Goal: Task Accomplishment & Management: Manage account settings

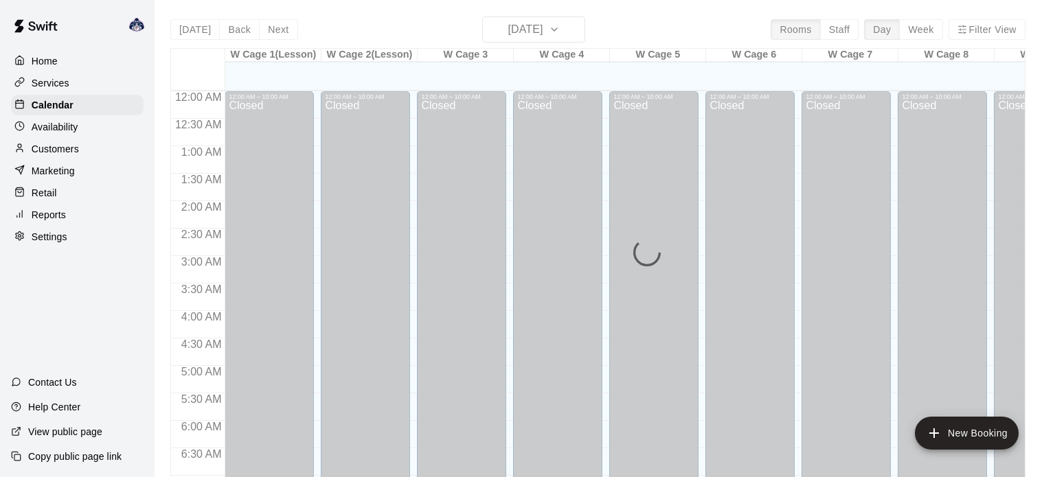
scroll to position [874, 0]
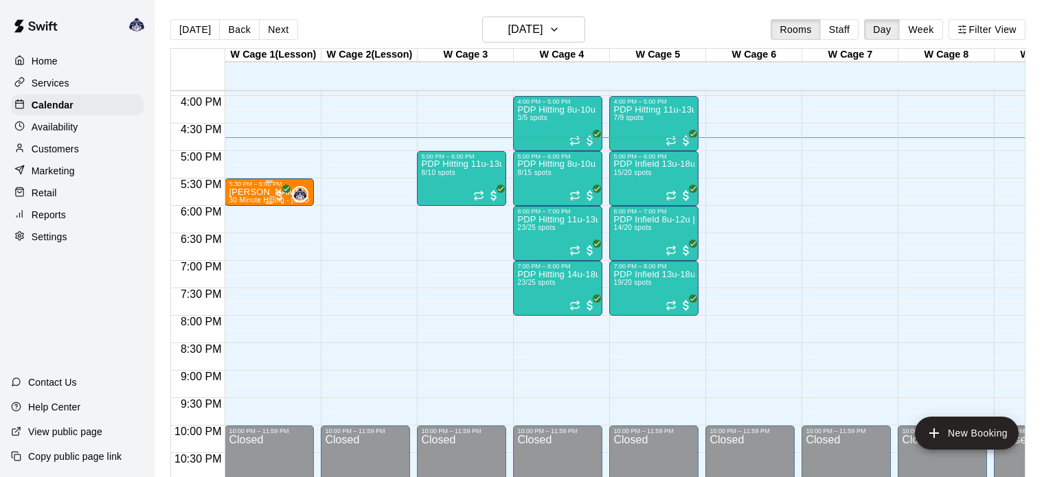
click at [261, 192] on p "[PERSON_NAME]" at bounding box center [269, 192] width 81 height 0
click at [242, 239] on img "edit" at bounding box center [243, 237] width 16 height 16
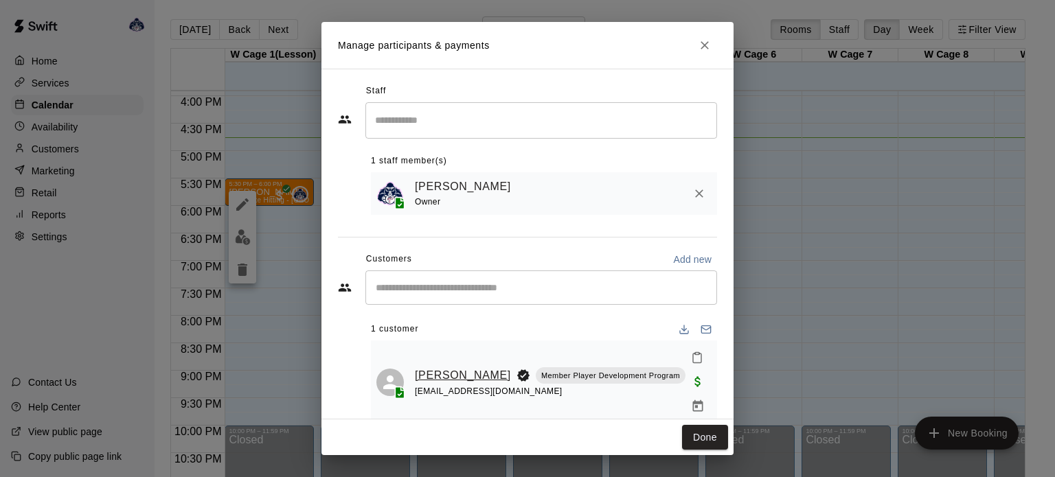
click at [436, 367] on link "[PERSON_NAME]" at bounding box center [463, 376] width 96 height 18
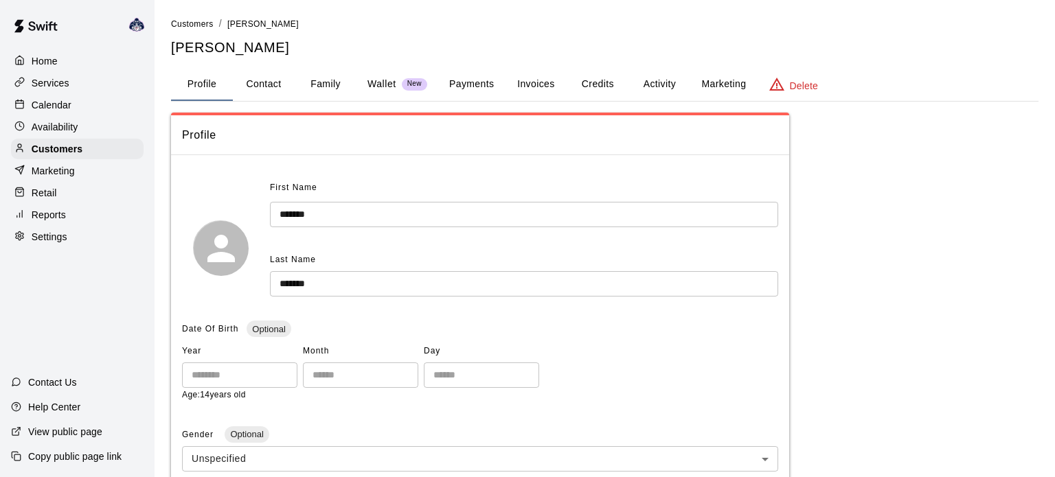
click at [262, 84] on button "Contact" at bounding box center [264, 84] width 62 height 33
select select "**"
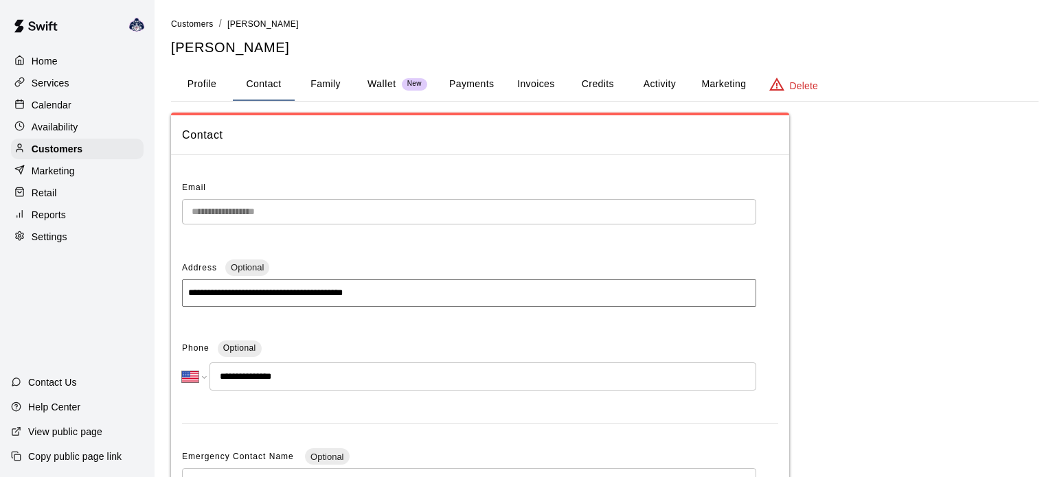
click at [203, 88] on button "Profile" at bounding box center [202, 84] width 62 height 33
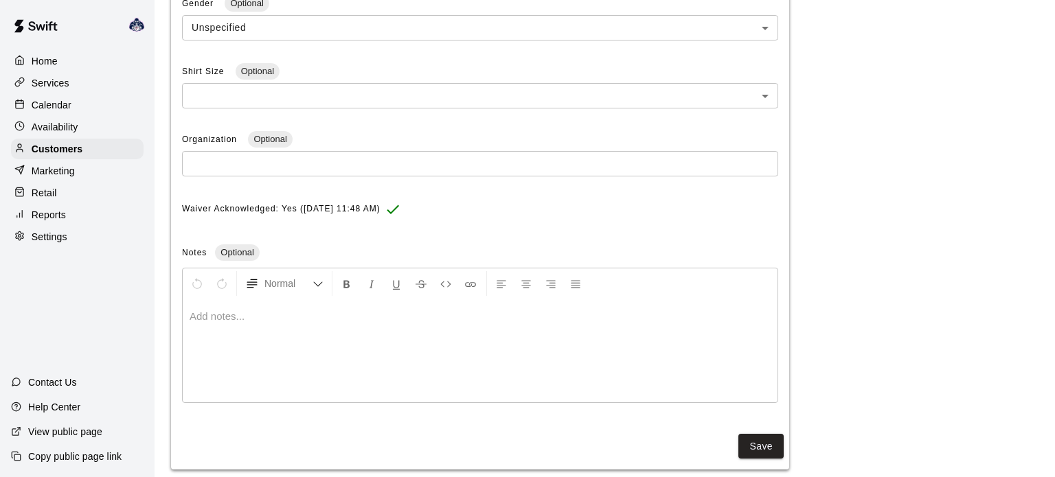
scroll to position [435, 0]
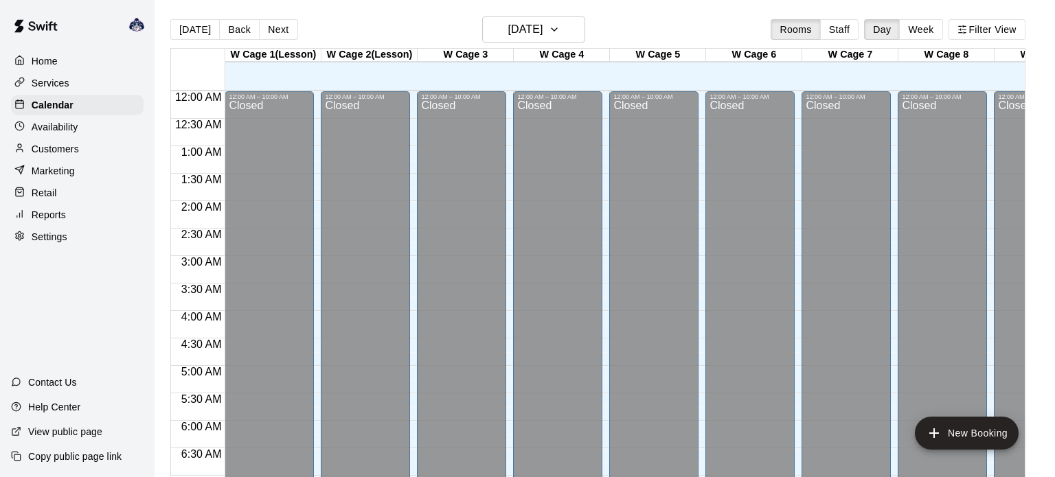
scroll to position [874, 0]
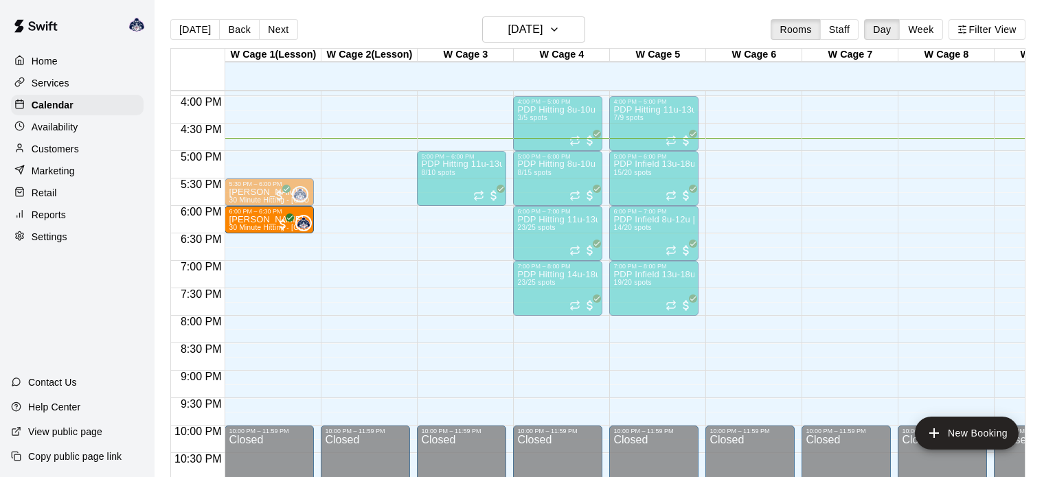
drag, startPoint x: 245, startPoint y: 191, endPoint x: 243, endPoint y: 225, distance: 34.4
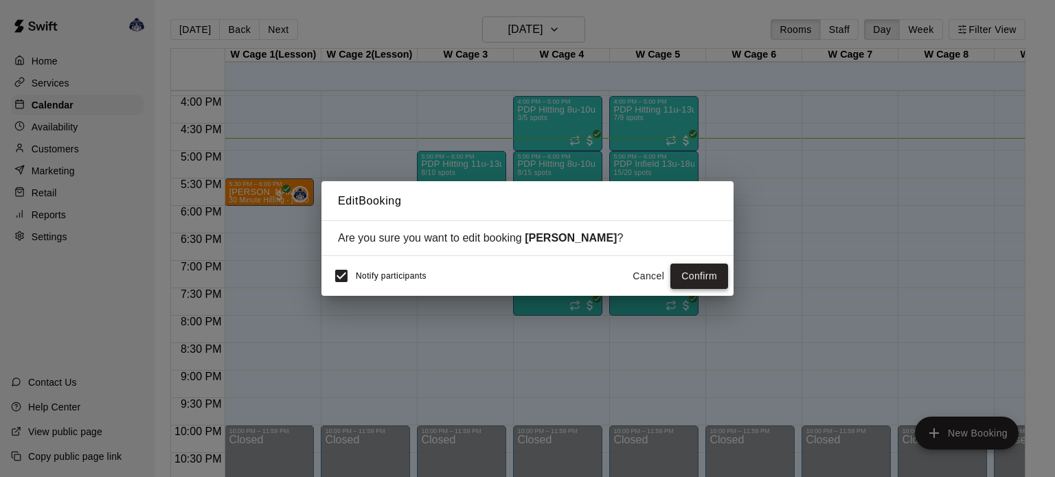
click at [691, 281] on button "Confirm" at bounding box center [699, 276] width 58 height 25
